Goal: Information Seeking & Learning: Check status

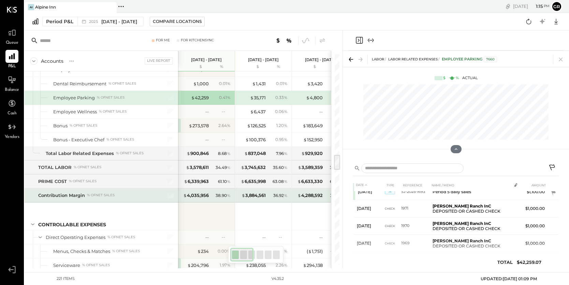
scroll to position [1357, 0]
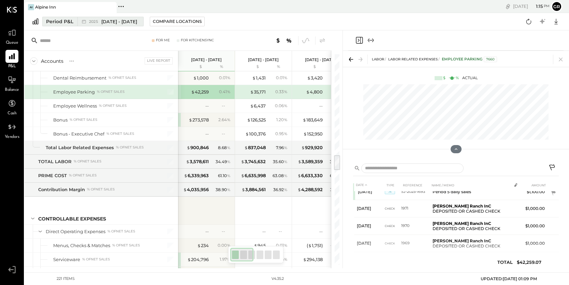
click at [56, 22] on div "Period P&L" at bounding box center [59, 21] width 27 height 7
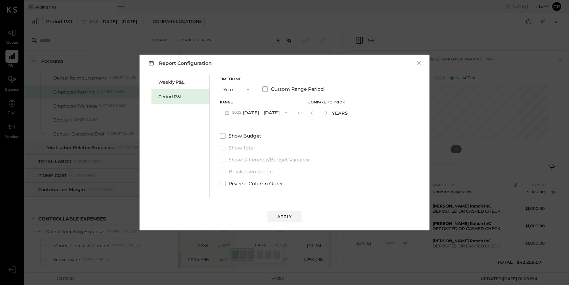
click at [243, 88] on span "button" at bounding box center [246, 89] width 9 height 5
click at [236, 87] on span "Period" at bounding box center [233, 89] width 14 height 4
click at [282, 112] on icon "button" at bounding box center [284, 112] width 5 height 5
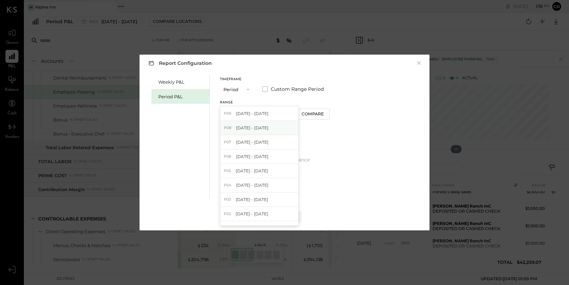
click at [270, 125] on div "P08 [DATE] - [DATE]" at bounding box center [259, 128] width 78 height 14
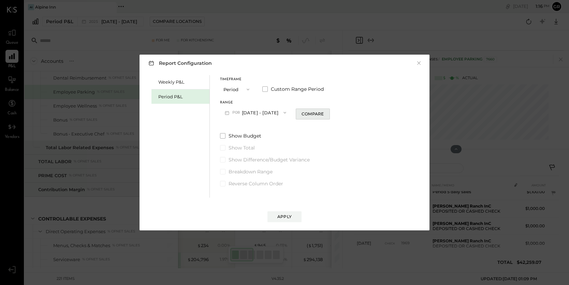
click at [312, 117] on div "Compare" at bounding box center [313, 114] width 22 height 6
click at [324, 111] on icon "button" at bounding box center [325, 113] width 2 height 4
type input "*"
click at [286, 216] on div "Apply" at bounding box center [284, 217] width 14 height 6
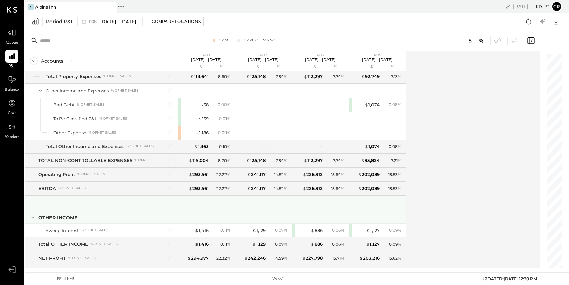
scroll to position [2309, 0]
